Goal: Information Seeking & Learning: Learn about a topic

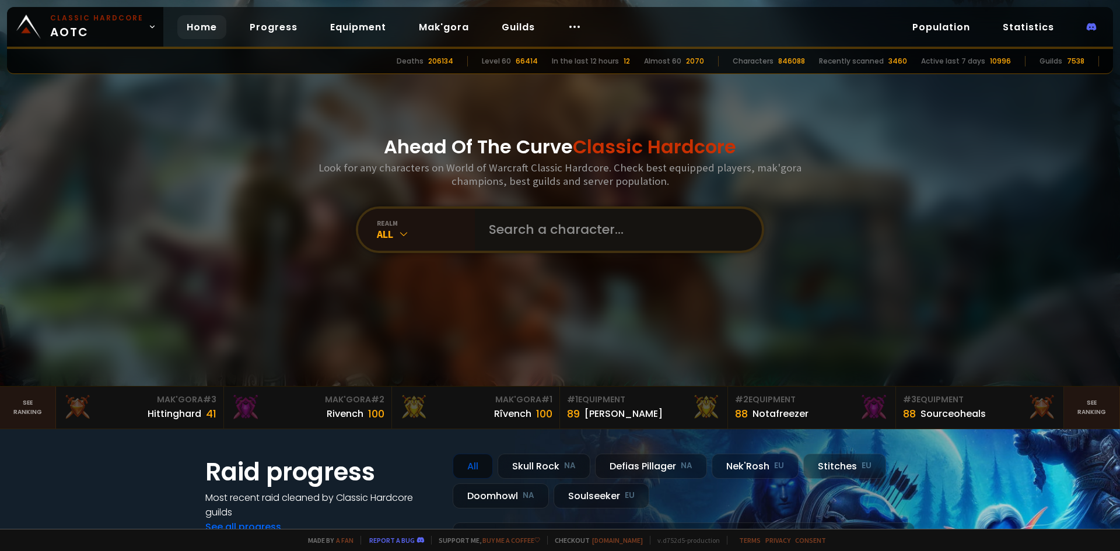
click at [550, 231] on input "text" at bounding box center [615, 230] width 266 height 42
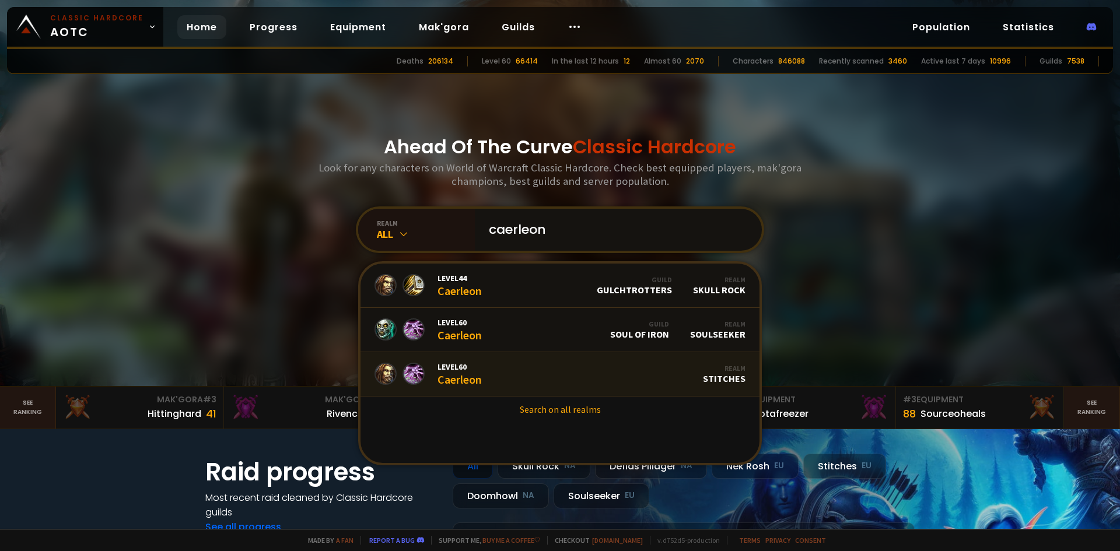
type input "caerleon"
click at [511, 366] on link "Level 60 Caerleon Realm Stitches" at bounding box center [559, 374] width 399 height 44
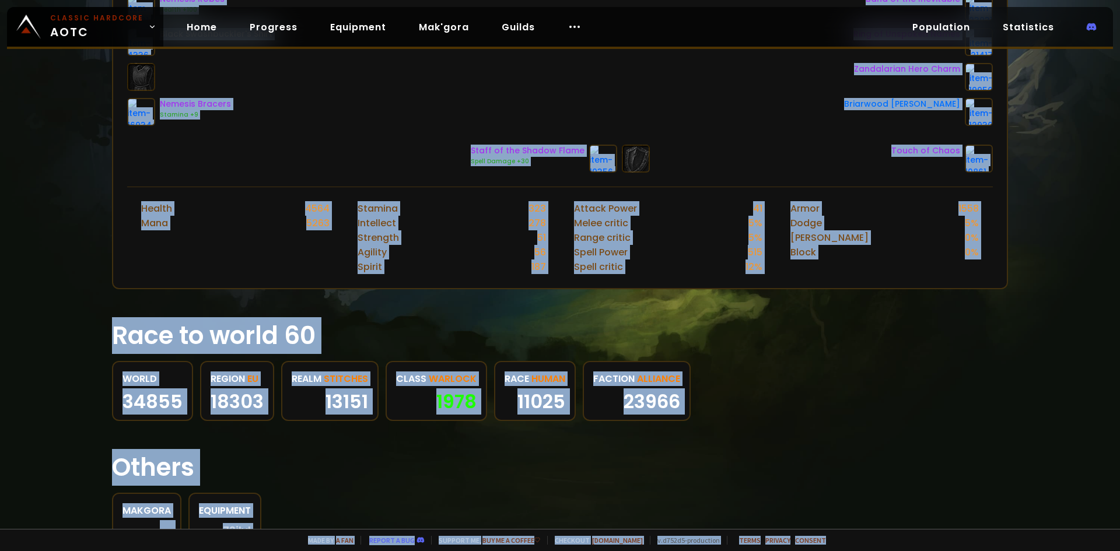
scroll to position [447, 0]
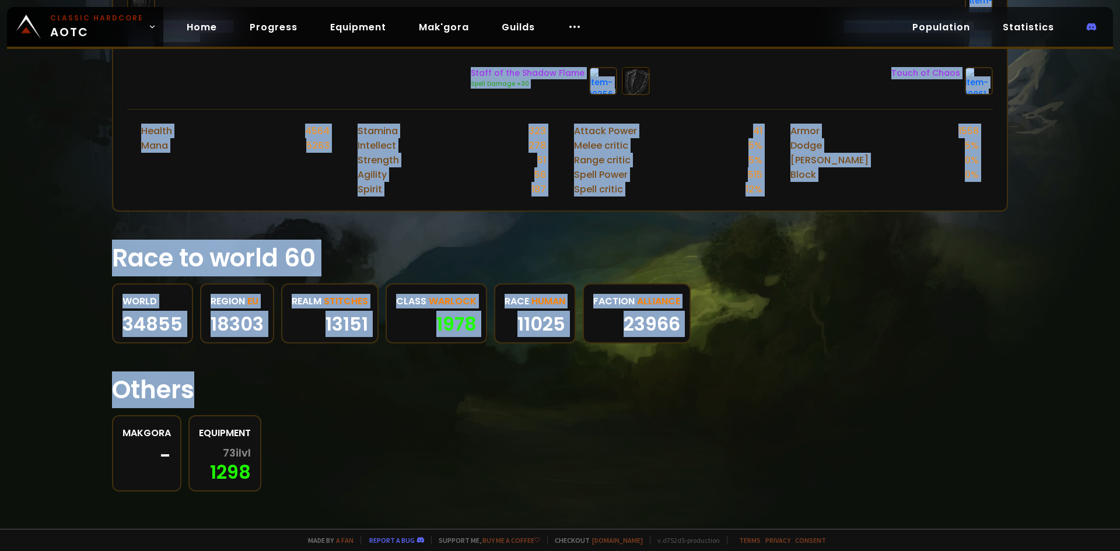
drag, startPoint x: 607, startPoint y: 131, endPoint x: 966, endPoint y: 372, distance: 432.1
click at [966, 372] on div "Scan character 5 hours ago Stitches Caerleon Human Warlock 60 item level 73 ran…" at bounding box center [560, 264] width 1120 height 529
click at [966, 372] on h1 "Others" at bounding box center [560, 390] width 896 height 37
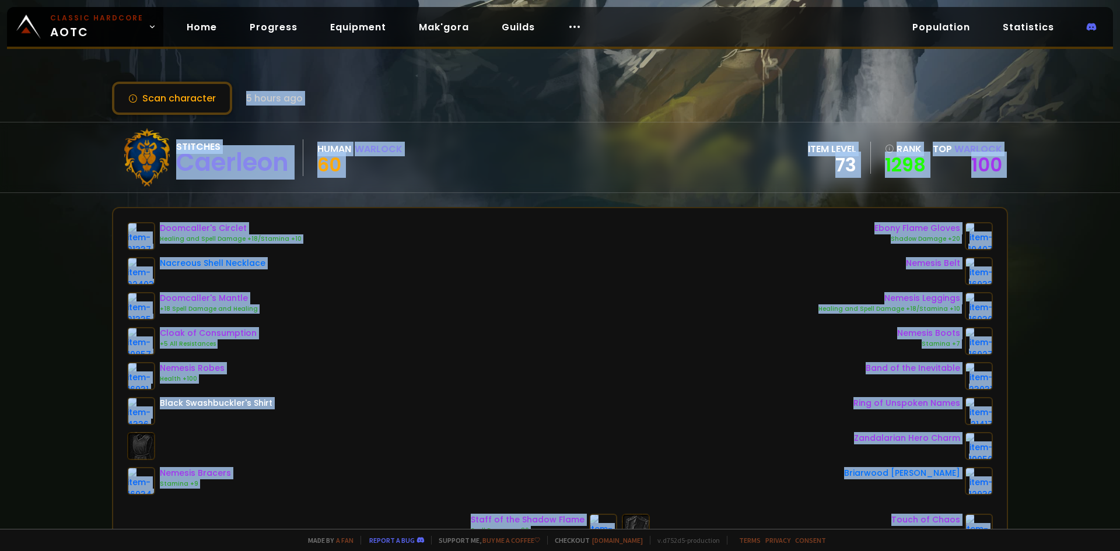
drag, startPoint x: 926, startPoint y: 363, endPoint x: 187, endPoint y: -42, distance: 842.1
click at [187, 0] on html "Classic Hardcore AOTC Home Progress Equipment Mak'gora Guilds Population Statis…" at bounding box center [560, 275] width 1120 height 551
click at [18, 91] on div "Scan character 5 hours ago Stitches Caerleon Human Warlock 60 item level 73 ran…" at bounding box center [560, 264] width 1120 height 529
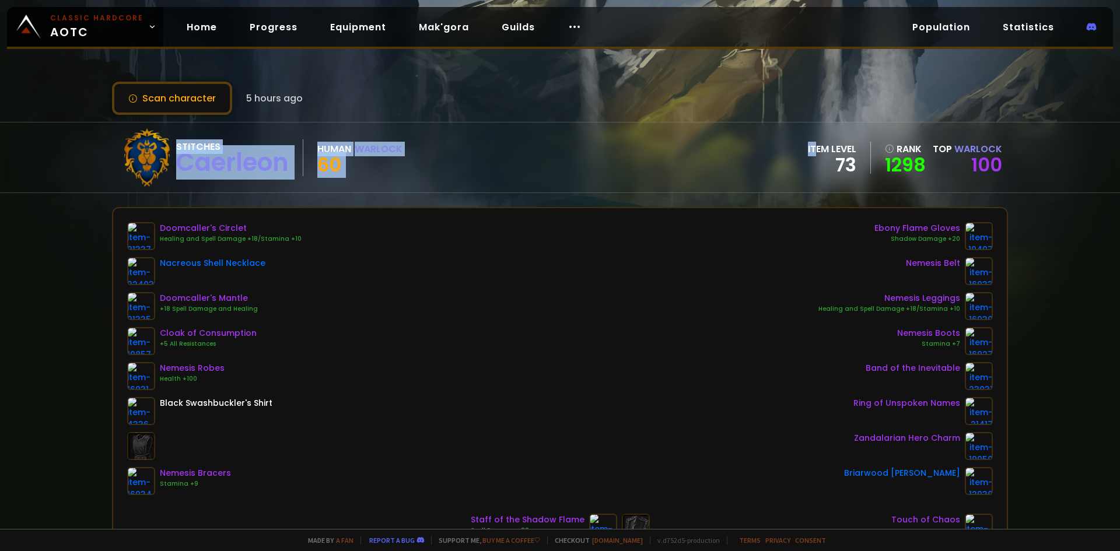
drag, startPoint x: 55, startPoint y: 80, endPoint x: 805, endPoint y: 149, distance: 753.8
click at [810, 152] on div "Scan character 5 hours ago Stitches Caerleon Human Warlock 60 item level 73 ran…" at bounding box center [560, 264] width 1120 height 529
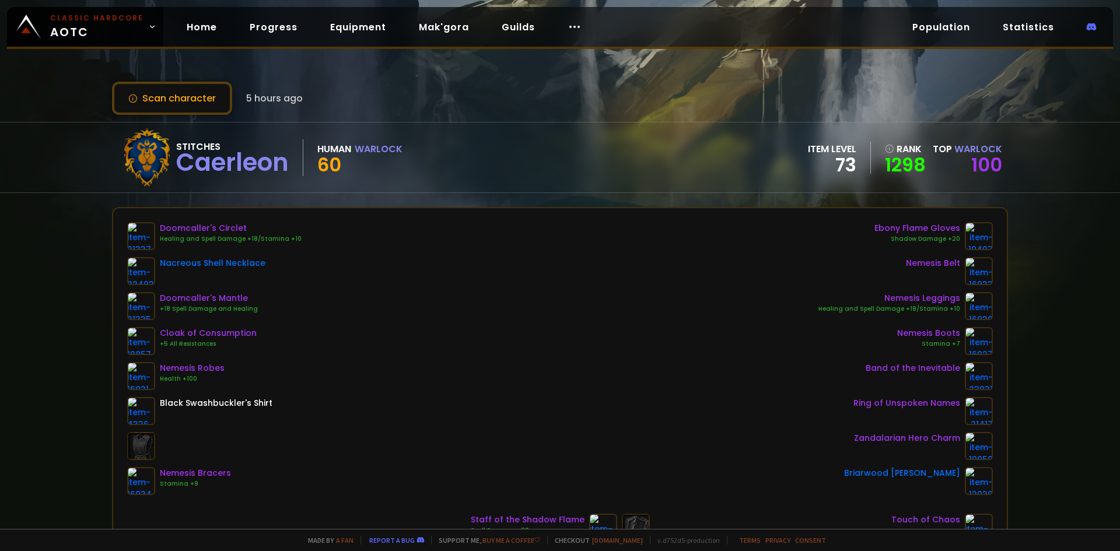
click at [637, 109] on div "Scan character 5 hours ago" at bounding box center [560, 98] width 896 height 33
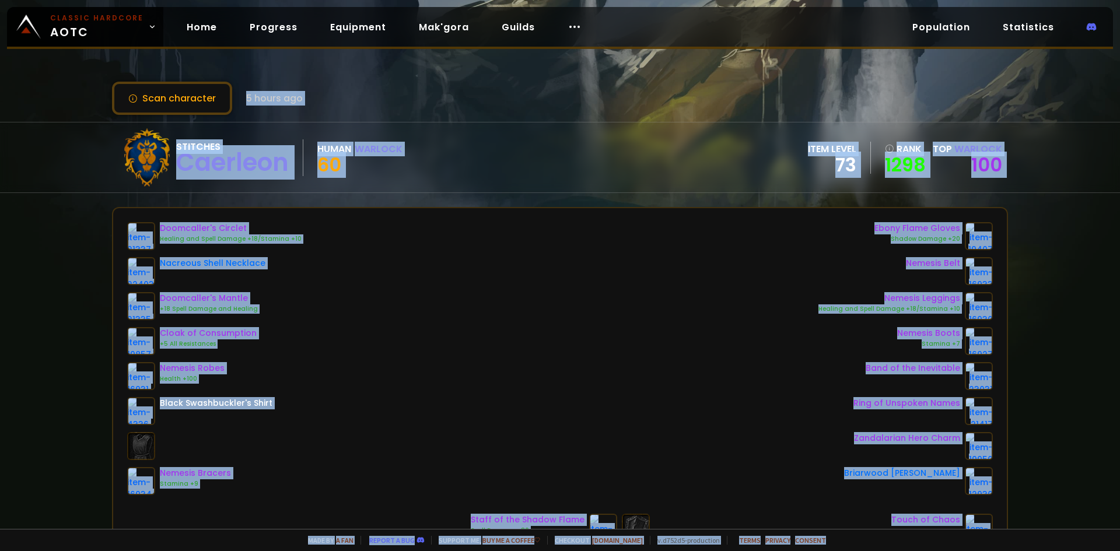
scroll to position [447, 0]
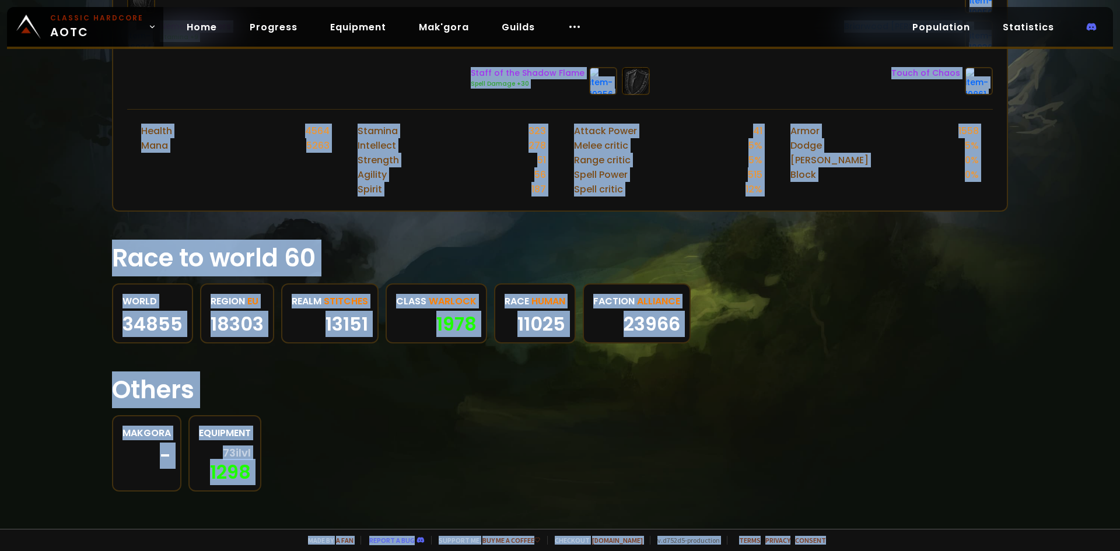
drag, startPoint x: 241, startPoint y: 90, endPoint x: 784, endPoint y: 472, distance: 664.4
click at [1014, 531] on html "Classic Hardcore AOTC Home Progress Equipment Mak'gora Guilds Population Statis…" at bounding box center [560, 275] width 1120 height 551
click at [561, 451] on div "Makgora - Equipment 73 ilvl 1298" at bounding box center [560, 453] width 896 height 76
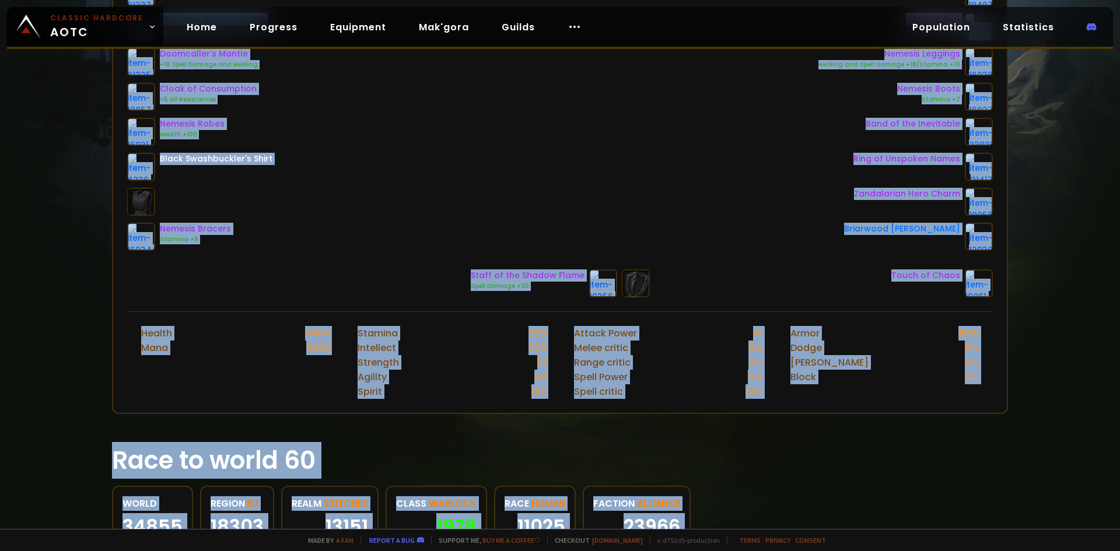
scroll to position [0, 0]
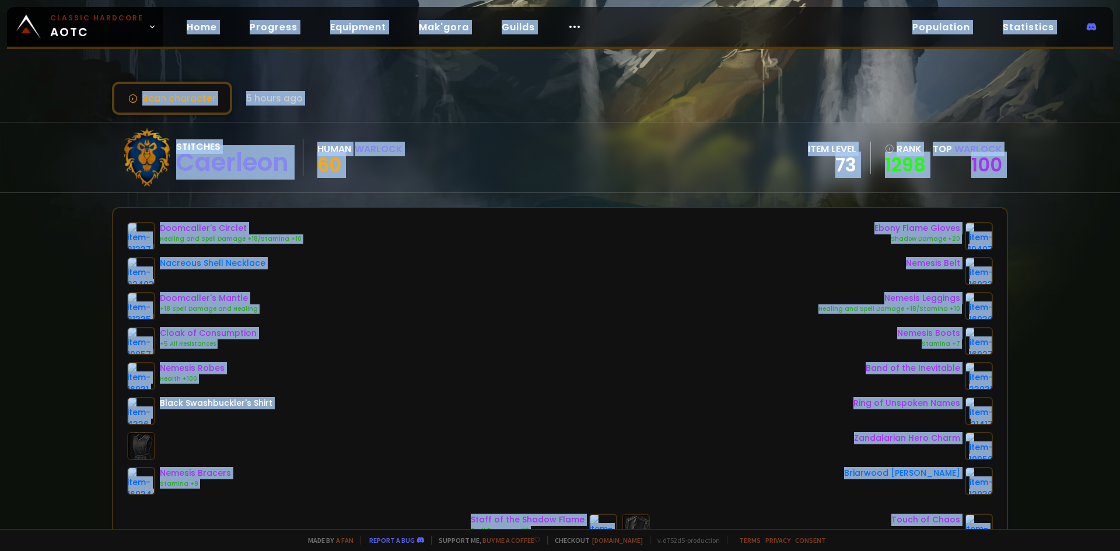
drag, startPoint x: 542, startPoint y: 460, endPoint x: 169, endPoint y: 12, distance: 583.2
click at [169, 12] on div "Classic Hardcore AOTC Home Progress Equipment Mak'gora Guilds Population Statis…" at bounding box center [560, 275] width 1120 height 551
click at [257, 82] on div "Scan character 5 hours ago" at bounding box center [207, 98] width 191 height 33
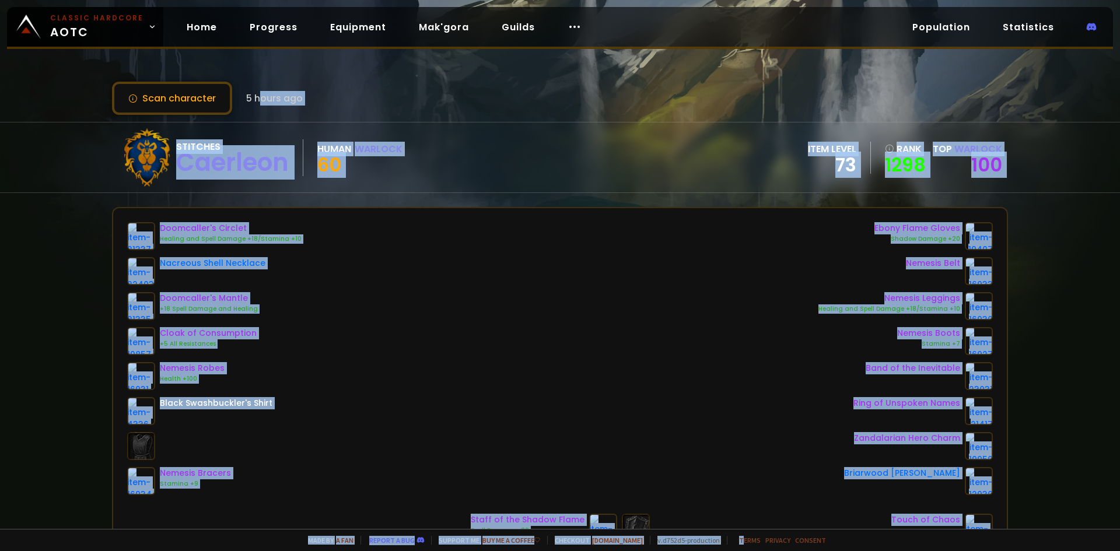
scroll to position [447, 0]
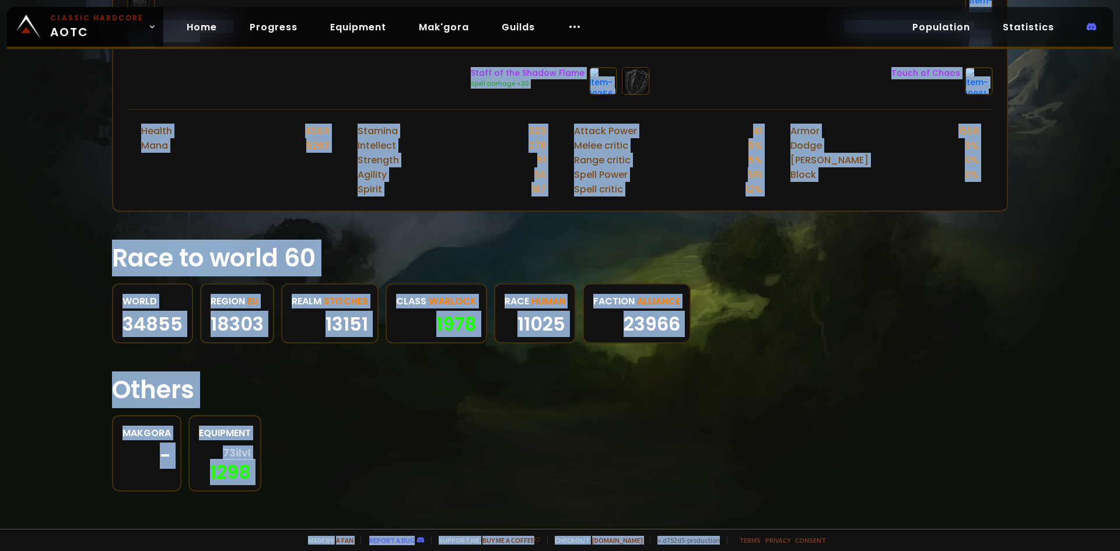
drag, startPoint x: 256, startPoint y: 78, endPoint x: 723, endPoint y: 577, distance: 683.4
click at [723, 531] on html "Classic Hardcore AOTC Home Progress Equipment Mak'gora Guilds Population Statis…" at bounding box center [560, 275] width 1120 height 551
click at [456, 481] on div "Makgora - Equipment 73 ilvl 1298" at bounding box center [560, 453] width 896 height 76
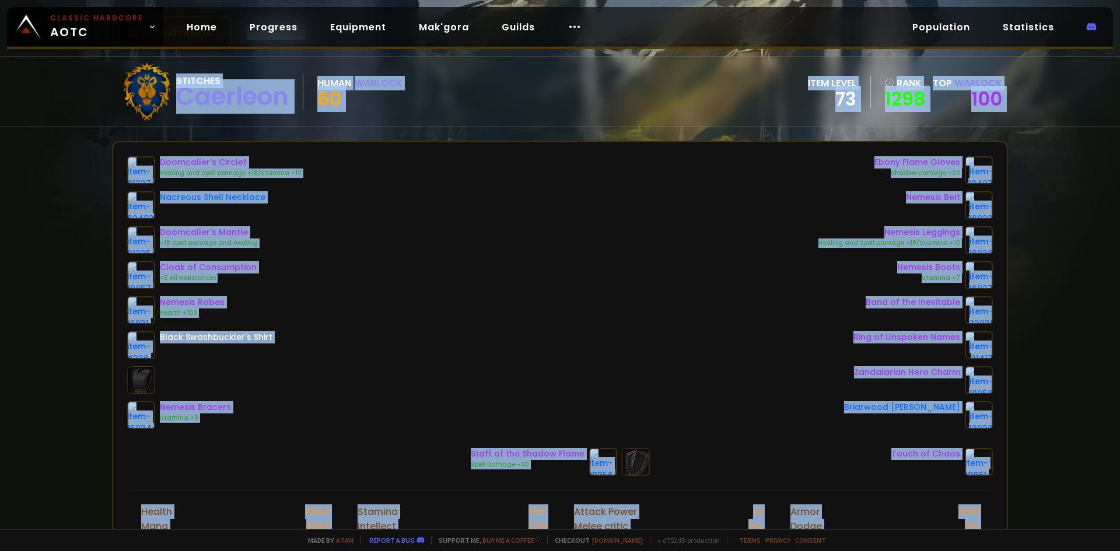
scroll to position [0, 0]
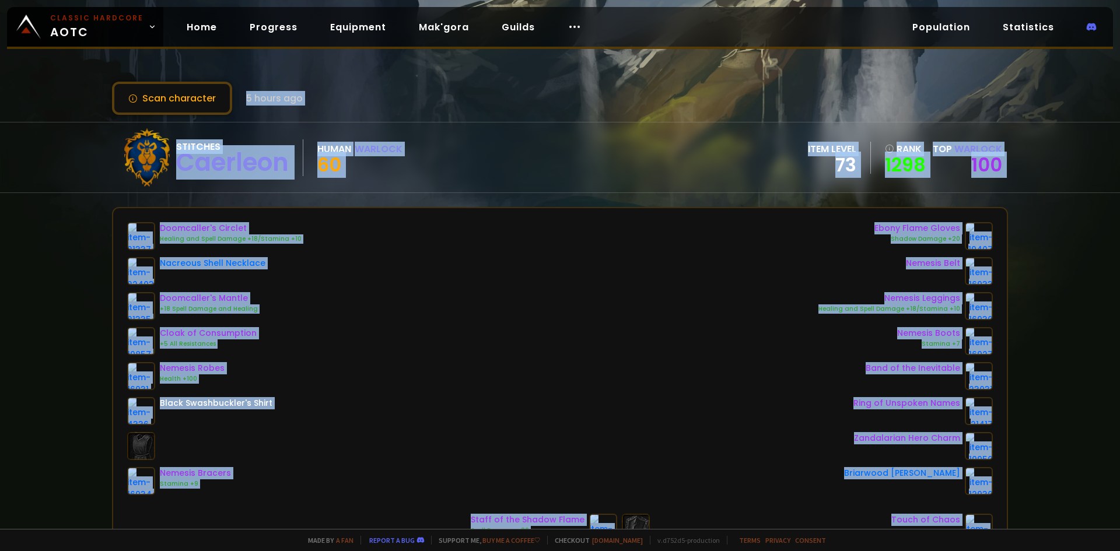
drag, startPoint x: 401, startPoint y: 479, endPoint x: 96, endPoint y: 3, distance: 565.6
click at [96, 3] on div "Scan character 5 hours ago Stitches Caerleon Human Warlock 60 item level 73 ran…" at bounding box center [560, 264] width 1120 height 529
click at [258, 82] on div "Scan character 5 hours ago" at bounding box center [207, 98] width 191 height 33
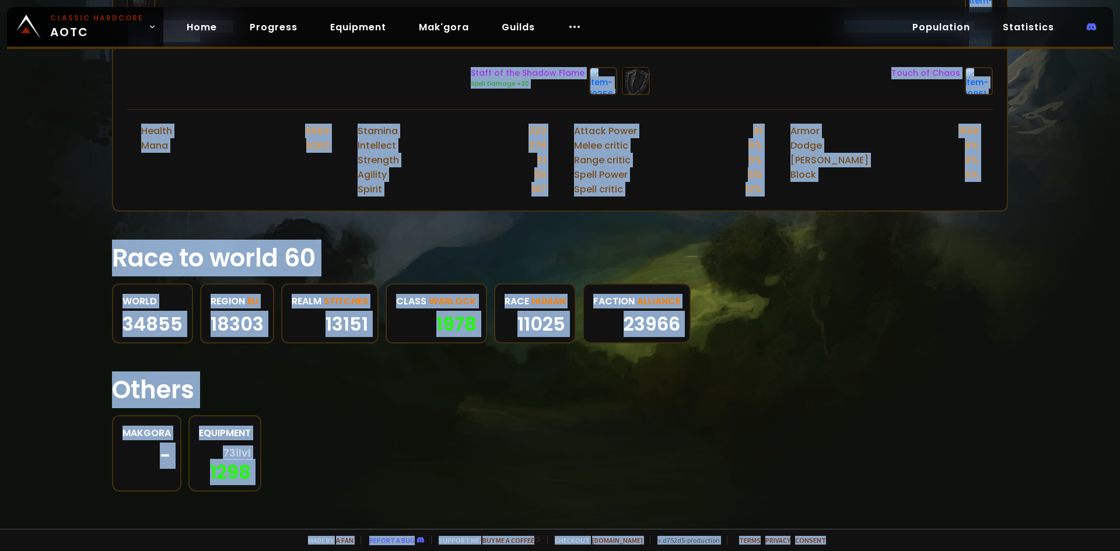
drag, startPoint x: 236, startPoint y: 86, endPoint x: 1019, endPoint y: 579, distance: 925.1
click at [1019, 531] on html "Classic Hardcore AOTC Home Progress Equipment Mak'gora Guilds Population Statis…" at bounding box center [560, 275] width 1120 height 551
click at [842, 409] on section "Others Makgora - Equipment 73 ilvl 1298" at bounding box center [560, 425] width 896 height 134
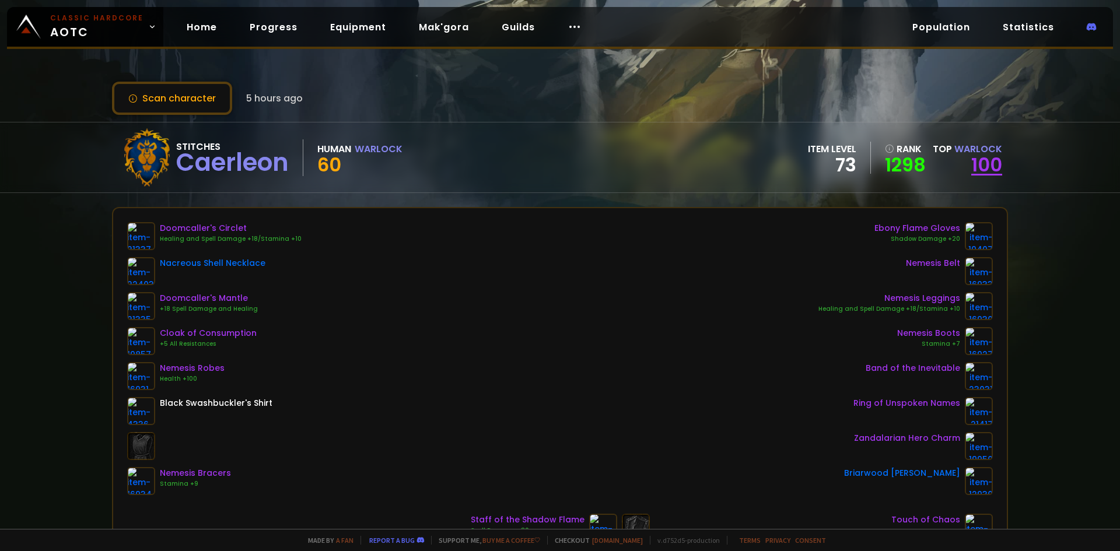
click at [992, 167] on link "100" at bounding box center [986, 165] width 31 height 26
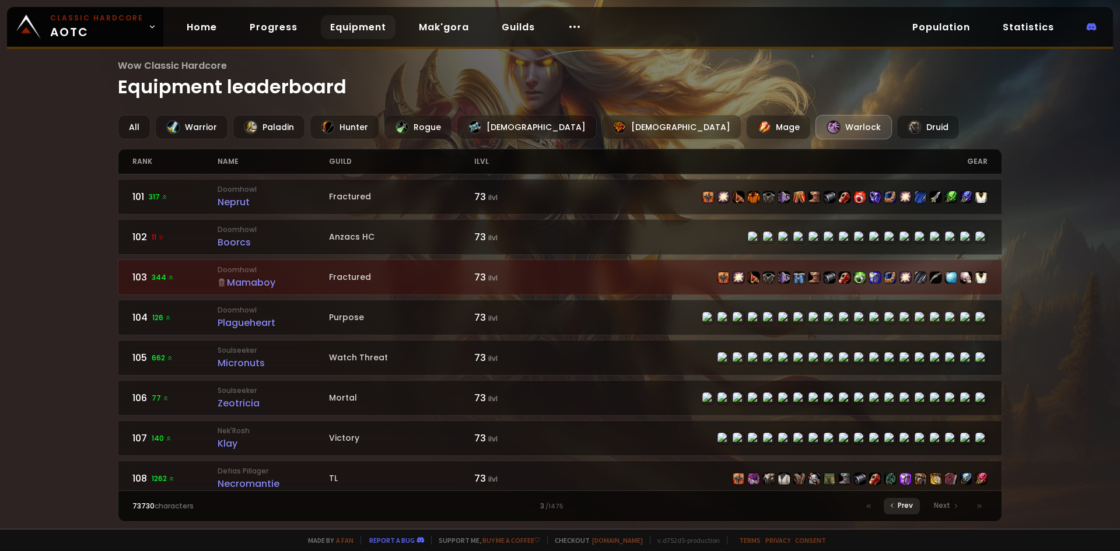
click at [911, 505] on span "Prev" at bounding box center [905, 505] width 15 height 10
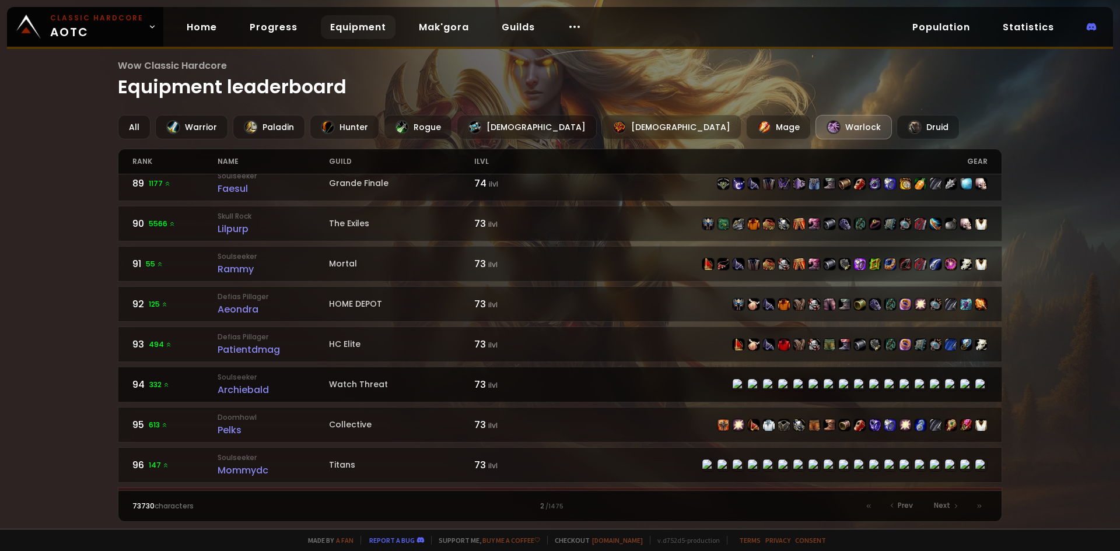
scroll to position [1701, 0]
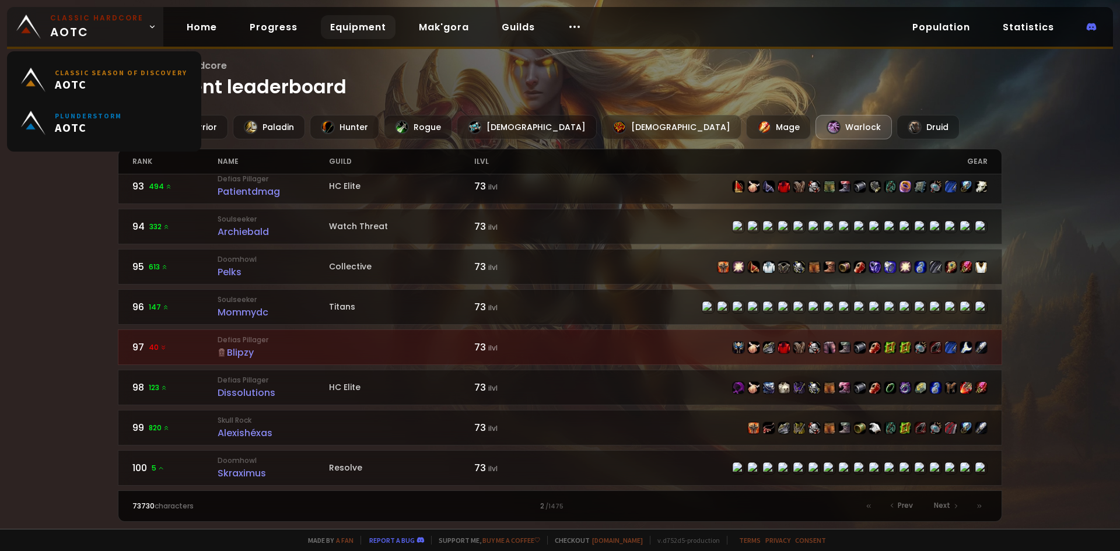
click at [95, 32] on span "Classic Hardcore AOTC" at bounding box center [96, 27] width 93 height 28
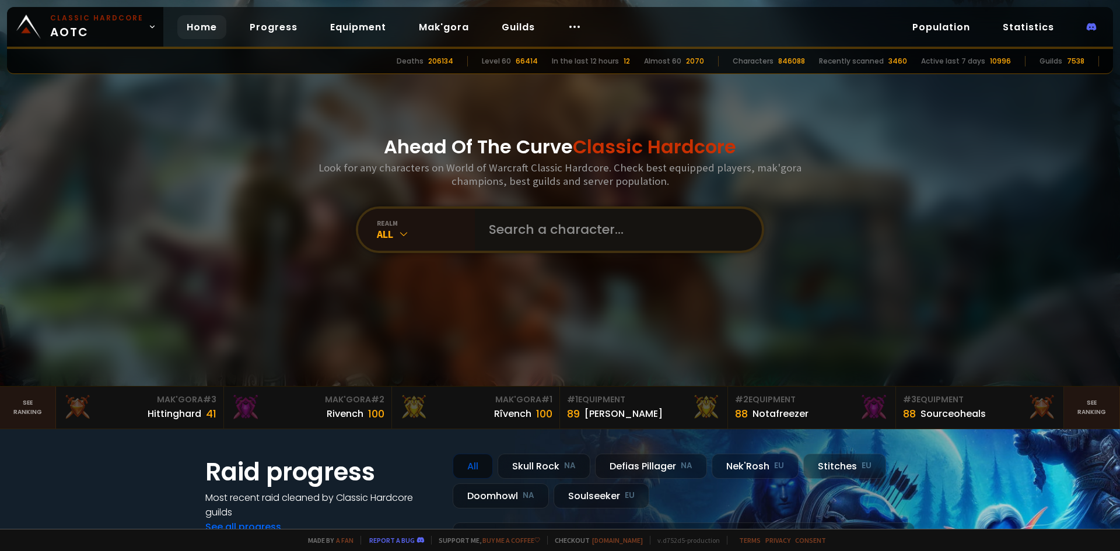
click at [613, 222] on input "text" at bounding box center [615, 230] width 266 height 42
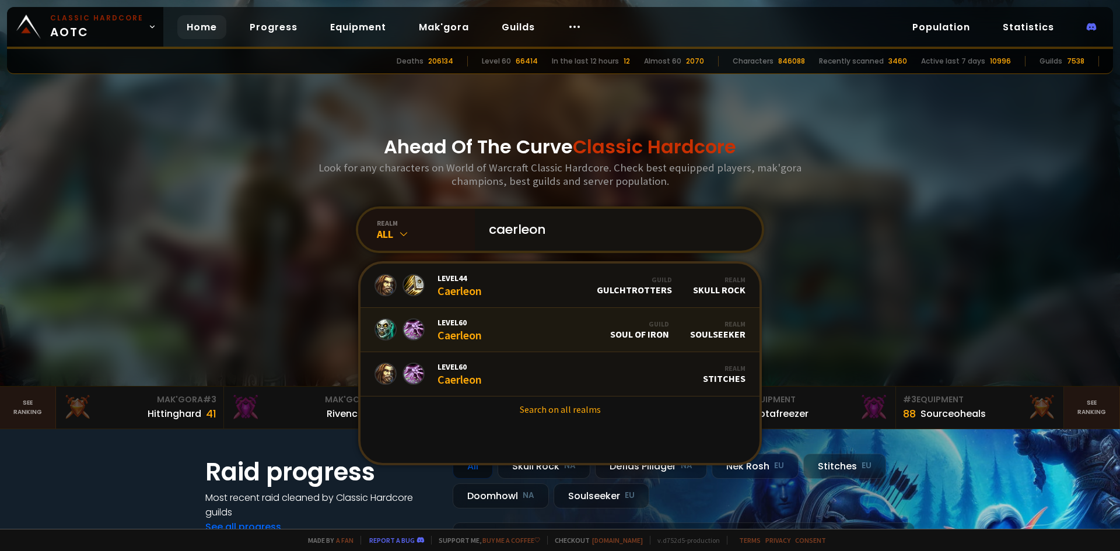
type input "caerleon"
click at [488, 343] on link "Level 60 Caerleon Guild Soul of Iron Realm Soulseeker" at bounding box center [559, 330] width 399 height 44
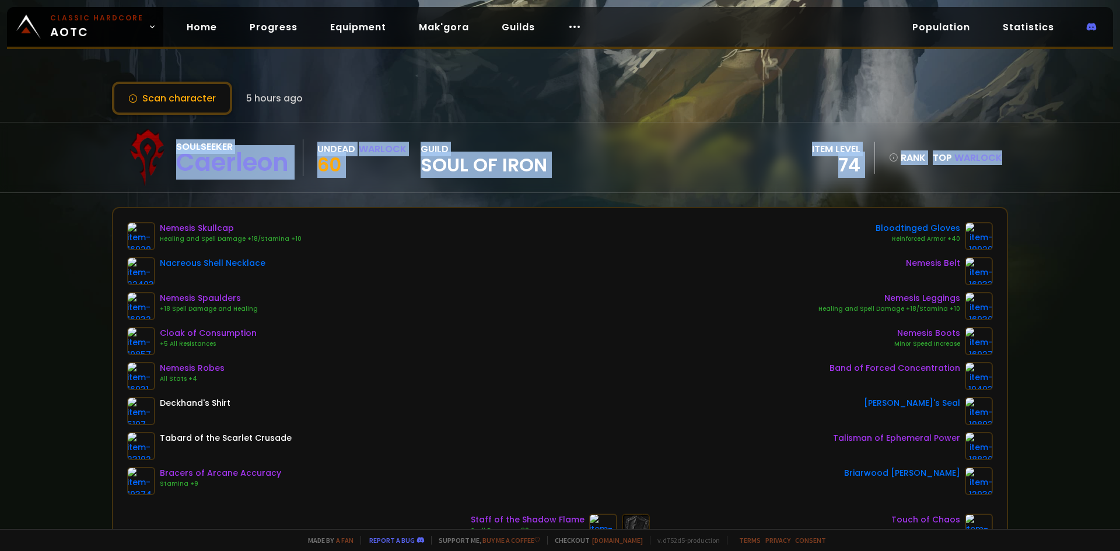
drag, startPoint x: 107, startPoint y: 136, endPoint x: 1020, endPoint y: 204, distance: 914.7
click at [1020, 204] on div "Scan character 5 hours ago Soulseeker Caerleon Undead Warlock 60 guild Soul of …" at bounding box center [560, 264] width 1120 height 529
drag, startPoint x: 1024, startPoint y: 190, endPoint x: 105, endPoint y: 135, distance: 920.9
click at [105, 135] on div "Soulseeker Caerleon Undead Warlock 60 guild Soul of Iron item level 74 rank Top…" at bounding box center [560, 157] width 1120 height 71
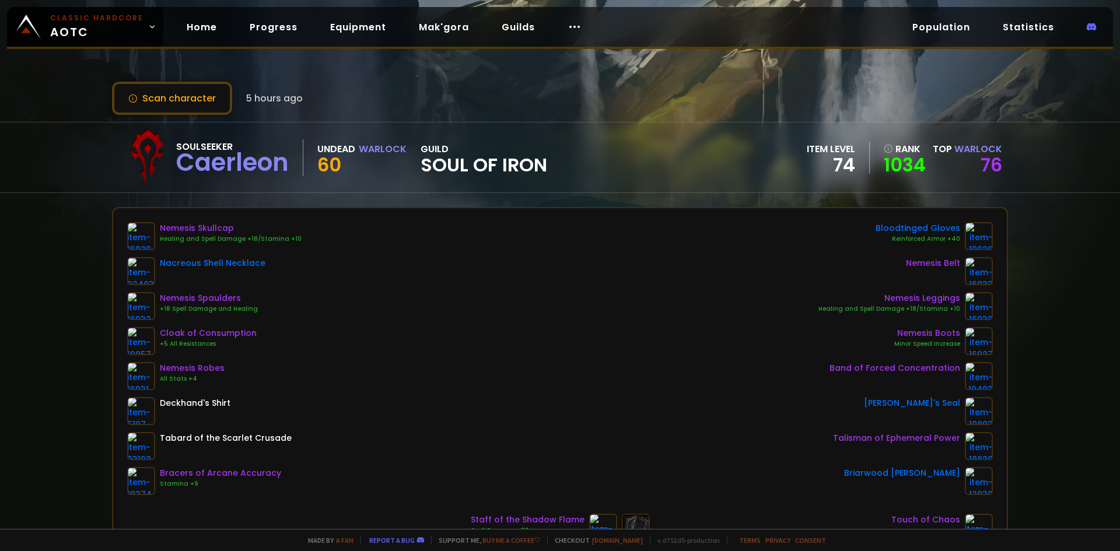
click at [484, 113] on div "Scan character 5 hours ago" at bounding box center [560, 98] width 896 height 33
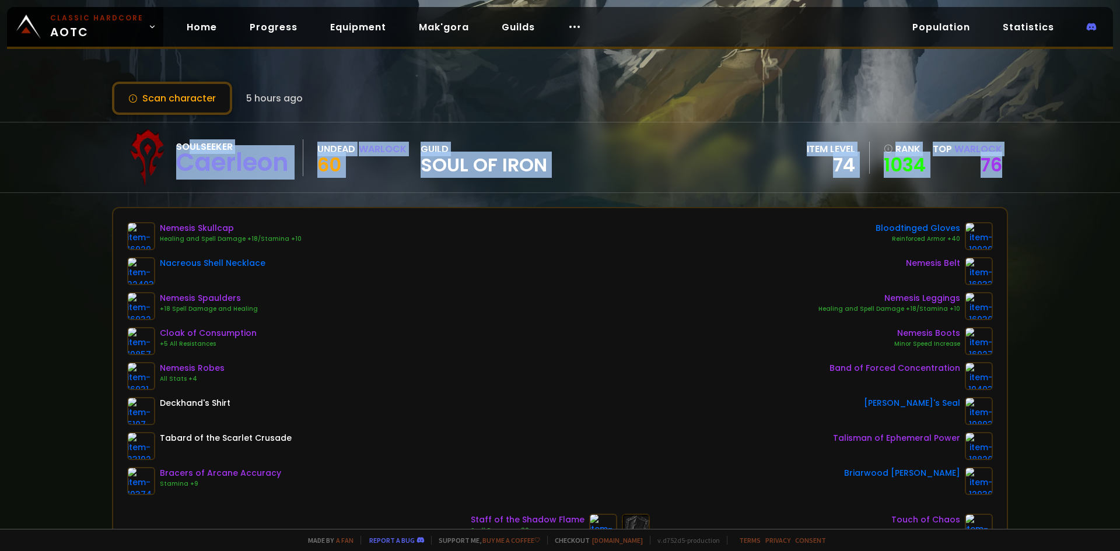
drag, startPoint x: 1007, startPoint y: 175, endPoint x: 185, endPoint y: 141, distance: 823.1
click at [185, 141] on div "Soulseeker Caerleon Undead Warlock 60 guild Soul of Iron item level 74 rank 103…" at bounding box center [560, 157] width 1120 height 71
click at [185, 141] on div "Soulseeker" at bounding box center [232, 146] width 113 height 15
drag, startPoint x: 185, startPoint y: 141, endPoint x: 1012, endPoint y: 175, distance: 827.8
click at [1012, 175] on div "Soulseeker Caerleon Undead Warlock 60 guild Soul of Iron item level 74 rank 103…" at bounding box center [560, 157] width 1120 height 71
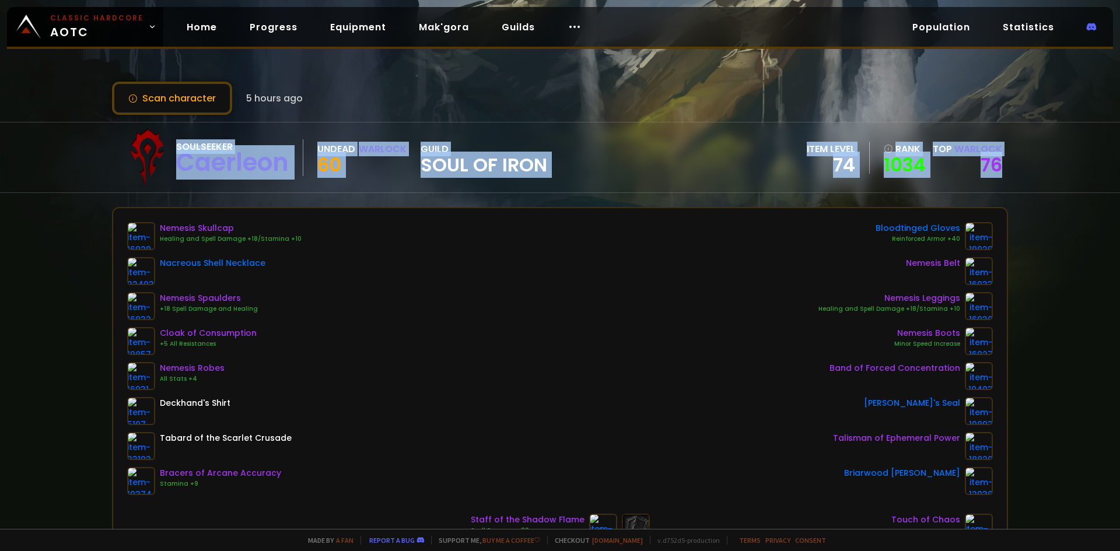
click at [1012, 175] on div "Soulseeker Caerleon Undead Warlock 60 guild Soul of Iron item level 74 rank 103…" at bounding box center [560, 157] width 1120 height 71
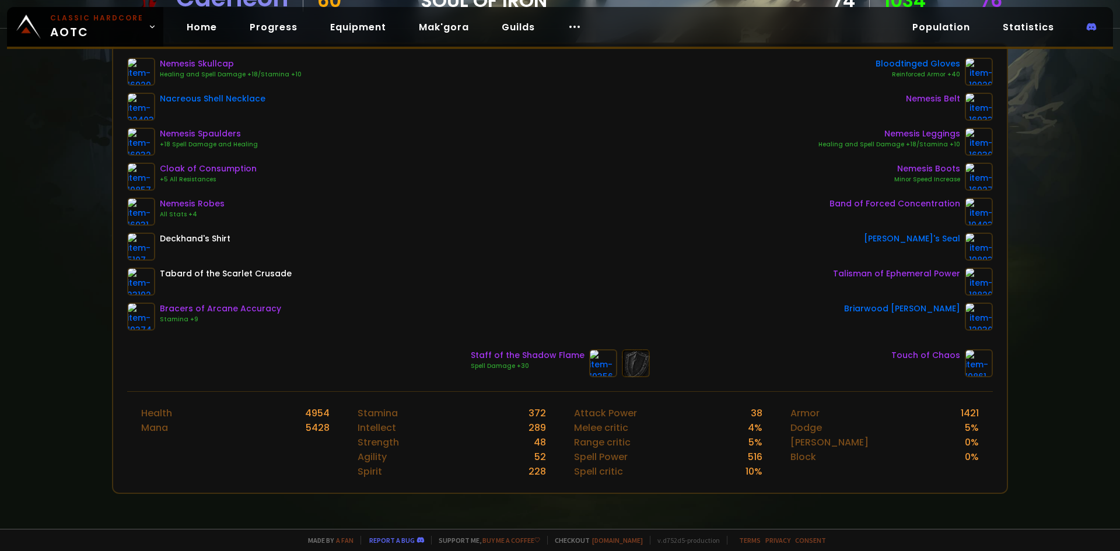
scroll to position [175, 0]
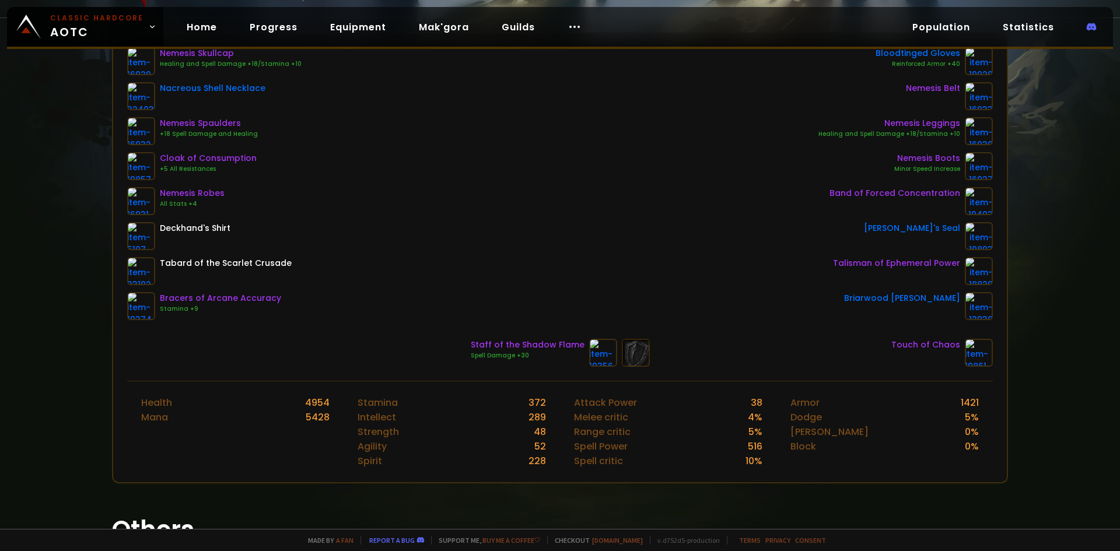
click at [1043, 148] on div "Scan character 5 hours ago Soulseeker Caerleon Undead Warlock 60 guild Soul of …" at bounding box center [560, 264] width 1120 height 529
drag, startPoint x: 448, startPoint y: 343, endPoint x: 692, endPoint y: 370, distance: 245.9
click at [692, 370] on div "Nemesis Skullcap Healing and Spell Damage +18/Stamina +10 Nacreous Shell Neckla…" at bounding box center [560, 207] width 894 height 348
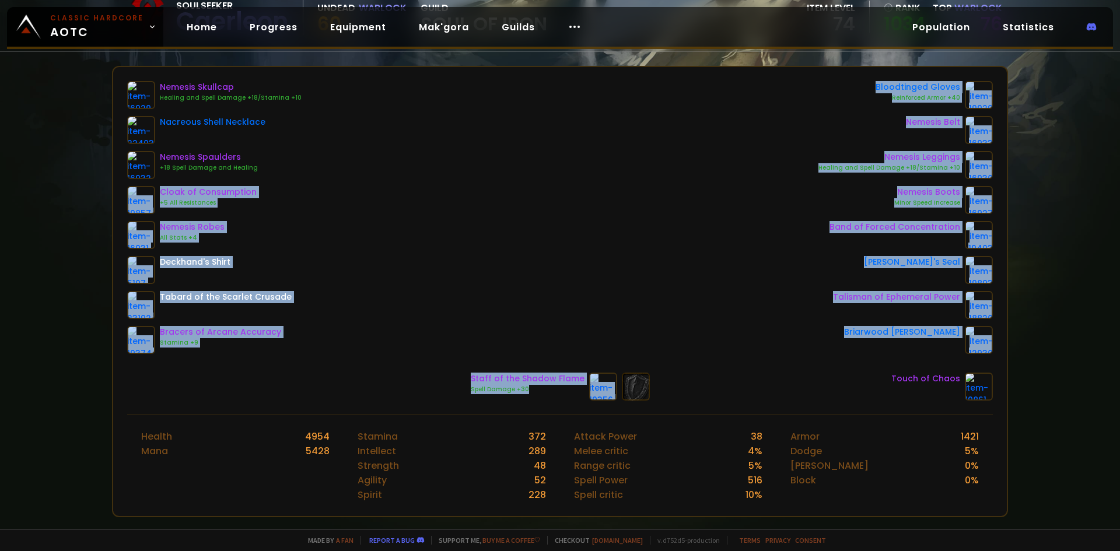
scroll to position [0, 0]
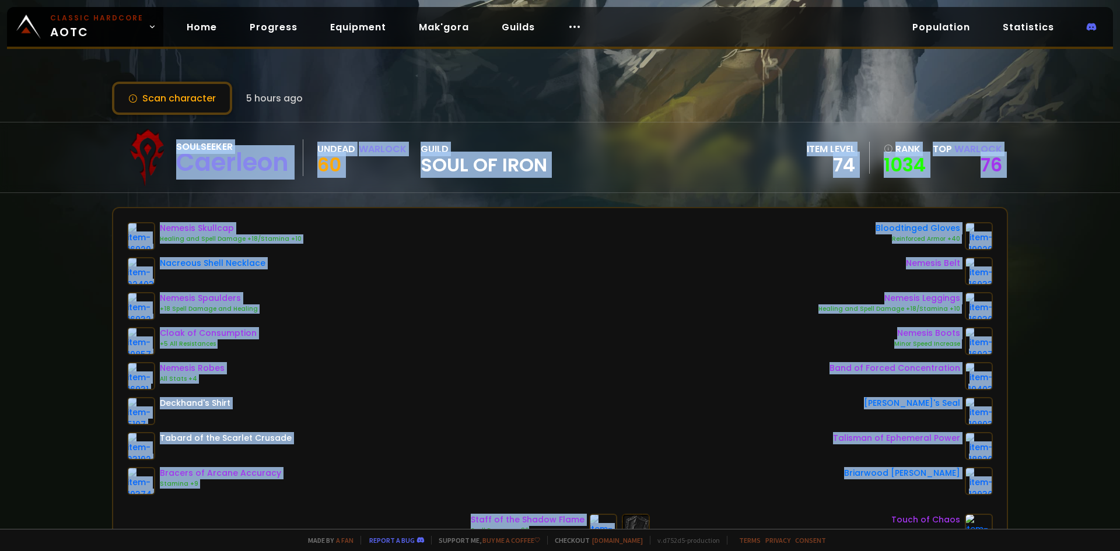
drag, startPoint x: 713, startPoint y: 368, endPoint x: 85, endPoint y: 209, distance: 647.9
click at [85, 209] on div "Scan character 5 hours ago Soulseeker Caerleon Undead Warlock 60 guild Soul of …" at bounding box center [560, 264] width 1120 height 529
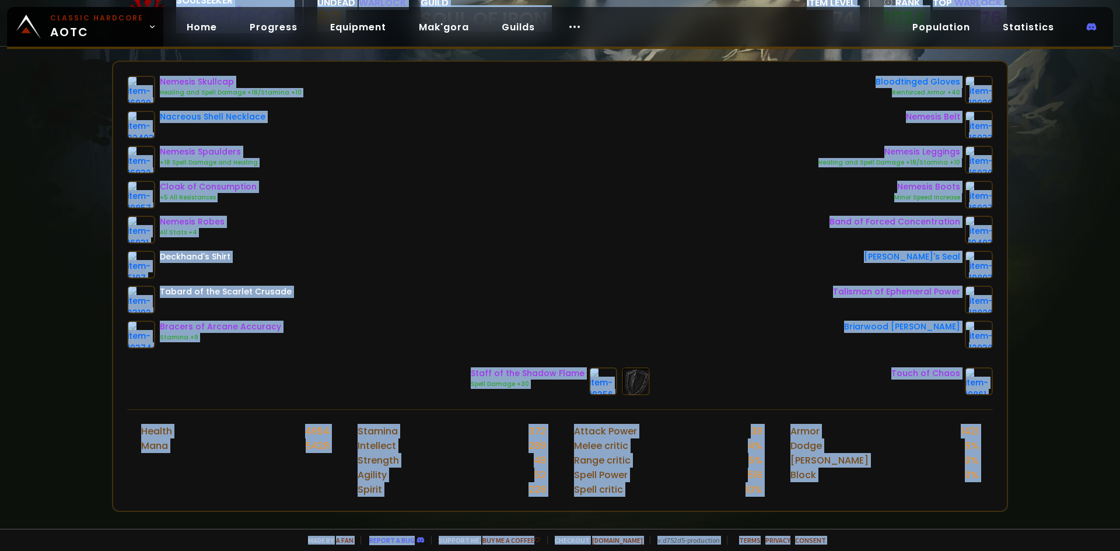
scroll to position [315, 0]
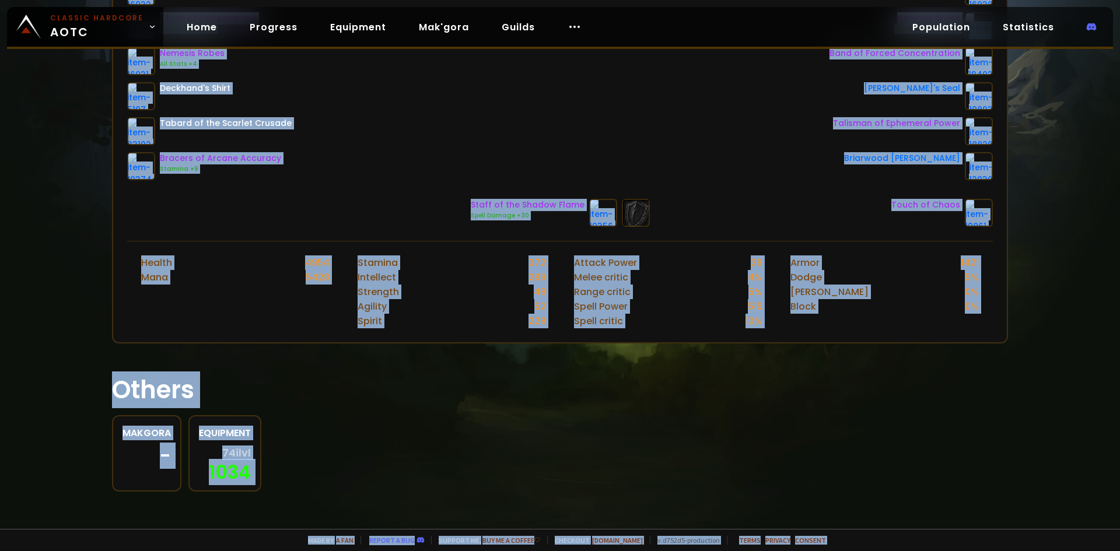
drag, startPoint x: 85, startPoint y: 209, endPoint x: 990, endPoint y: 537, distance: 962.7
click at [990, 531] on div "Classic Hardcore AOTC Home Progress Equipment Mak'gora Guilds Population Statis…" at bounding box center [560, 275] width 1120 height 551
click at [715, 424] on div "Makgora - Equipment 74 ilvl 1034" at bounding box center [560, 453] width 896 height 76
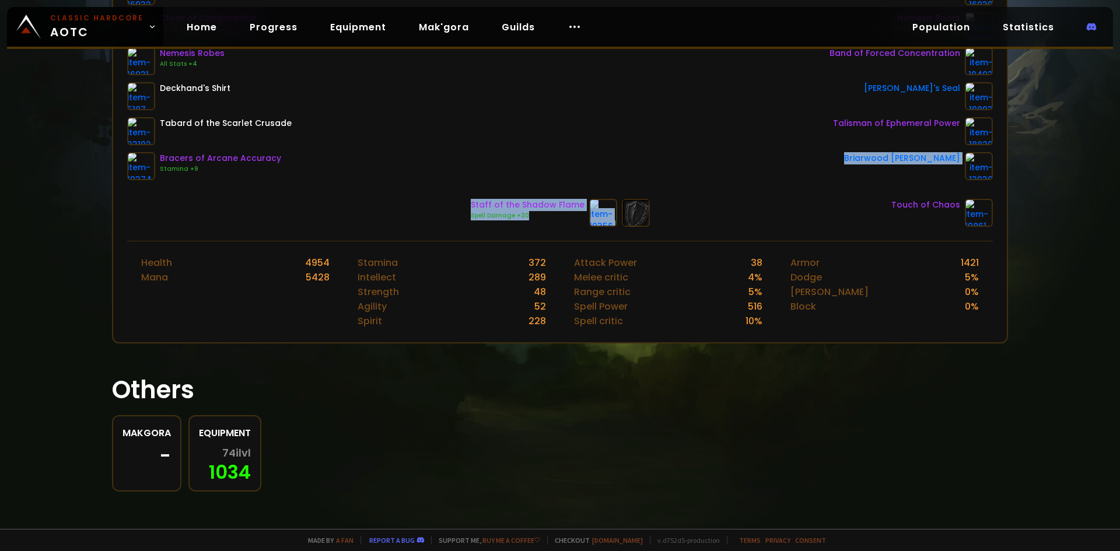
scroll to position [23, 0]
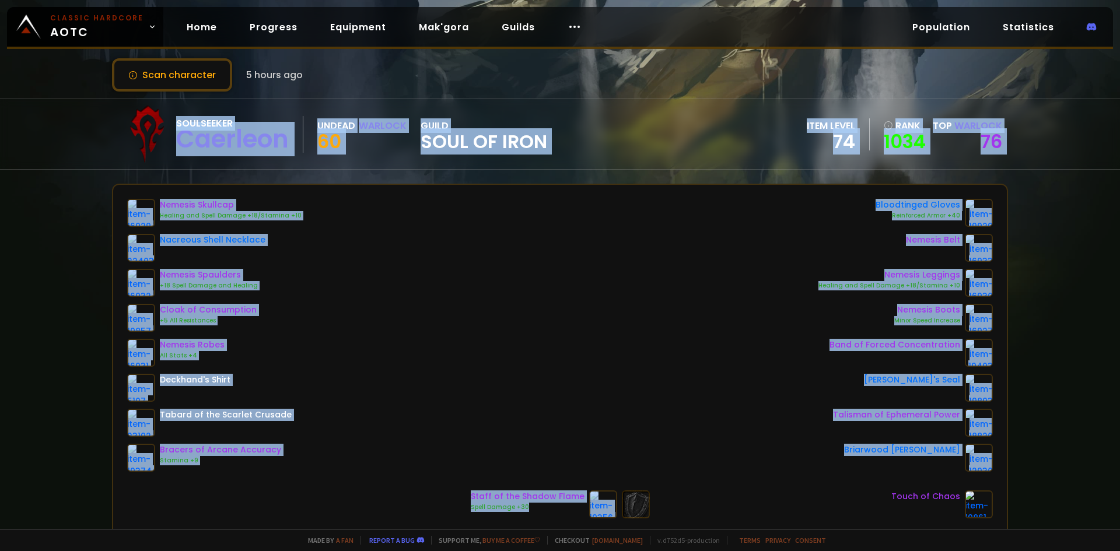
drag, startPoint x: 991, startPoint y: 232, endPoint x: 61, endPoint y: 116, distance: 936.9
click at [61, 116] on div "Scan character 5 hours ago Soulseeker Caerleon Undead Warlock 60 guild Soul of …" at bounding box center [560, 264] width 1120 height 529
click at [61, 116] on div "Soulseeker Caerleon Undead Warlock 60 guild Soul of Iron item level 74 rank 103…" at bounding box center [560, 134] width 1120 height 71
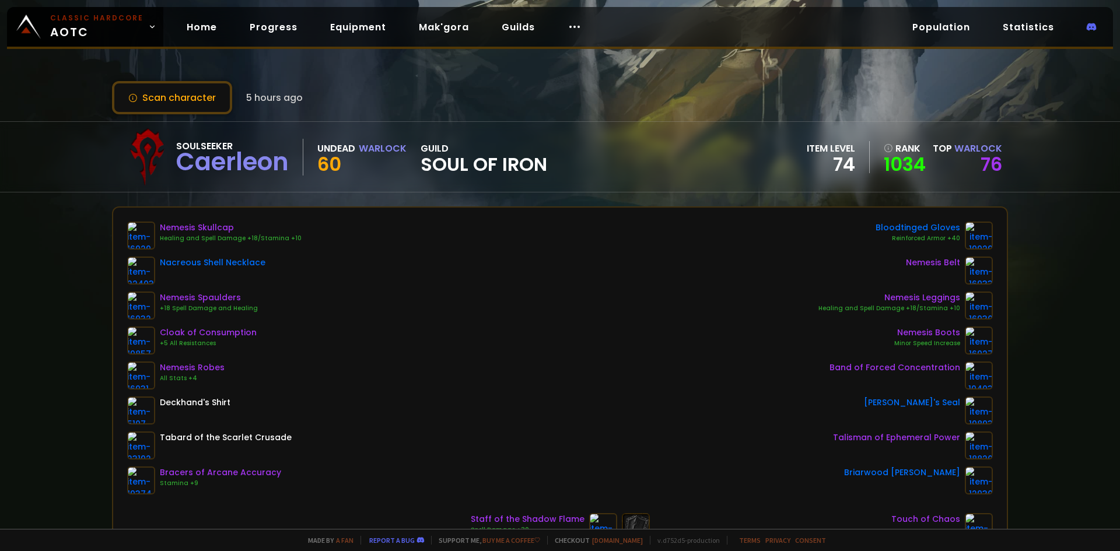
scroll to position [0, 0]
click at [213, 92] on button "Scan character" at bounding box center [172, 98] width 120 height 33
